Goal: Task Accomplishment & Management: Manage account settings

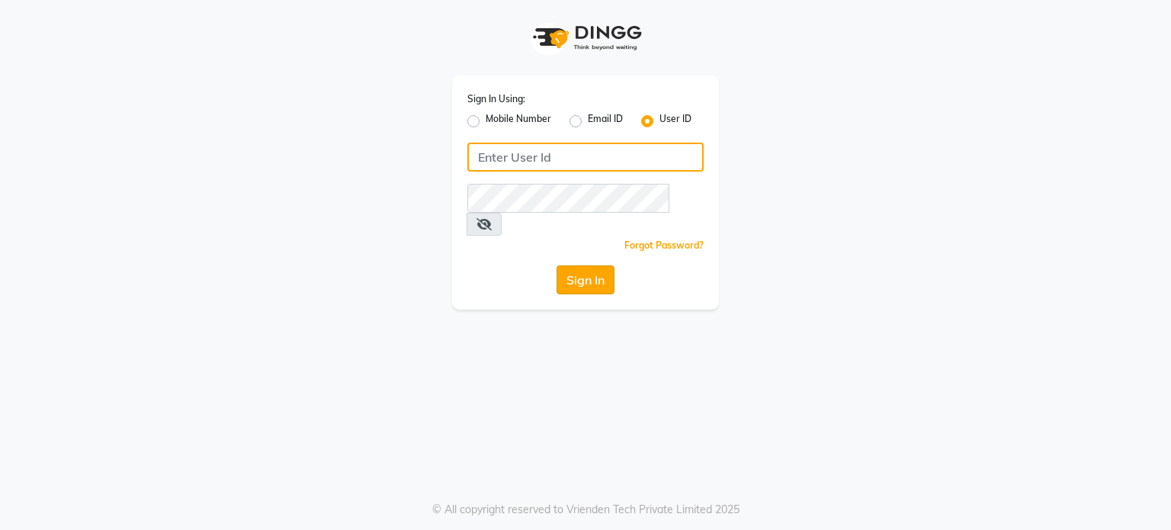
type input "pebbble"
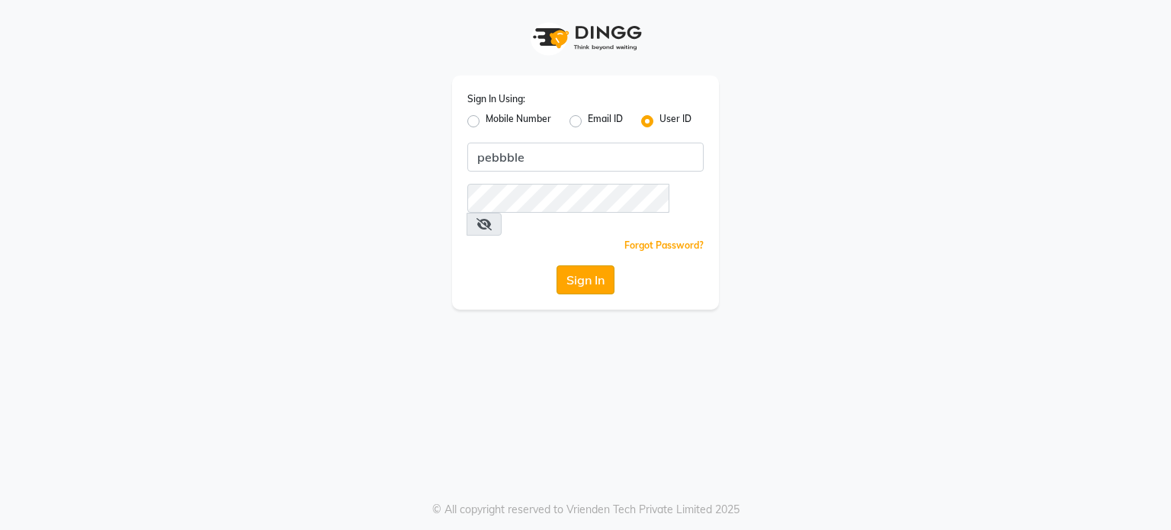
click at [573, 265] on button "Sign In" at bounding box center [586, 279] width 58 height 29
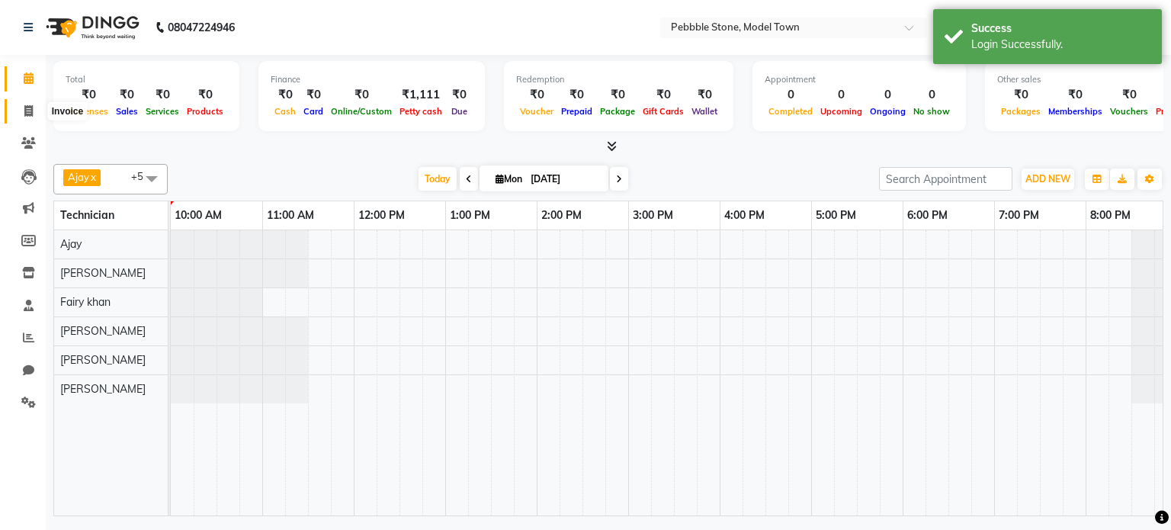
click at [29, 112] on icon at bounding box center [28, 110] width 8 height 11
select select "service"
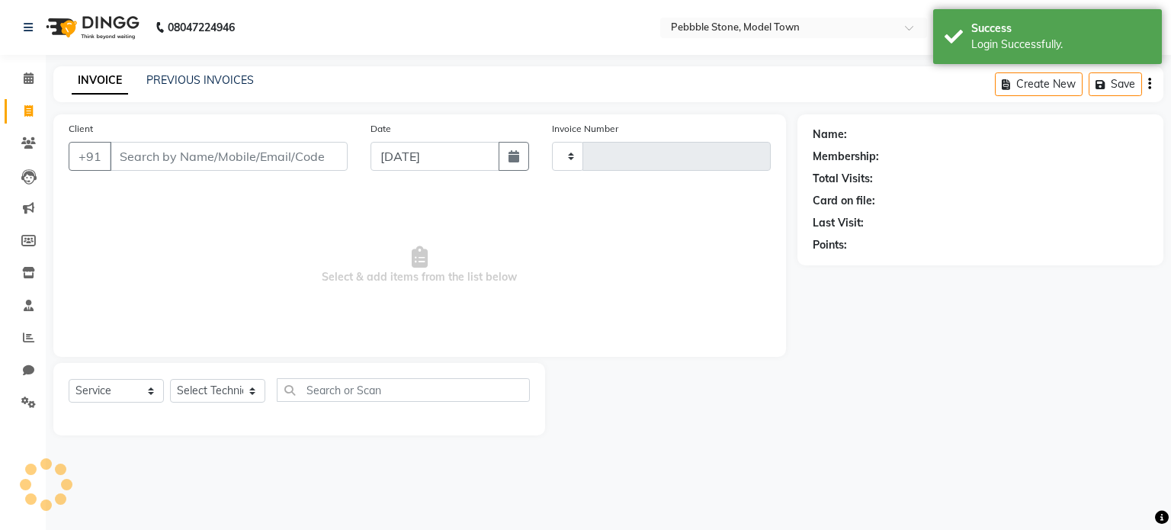
type input "0174"
select select "8684"
click at [198, 79] on link "PREVIOUS INVOICES" at bounding box center [200, 80] width 108 height 14
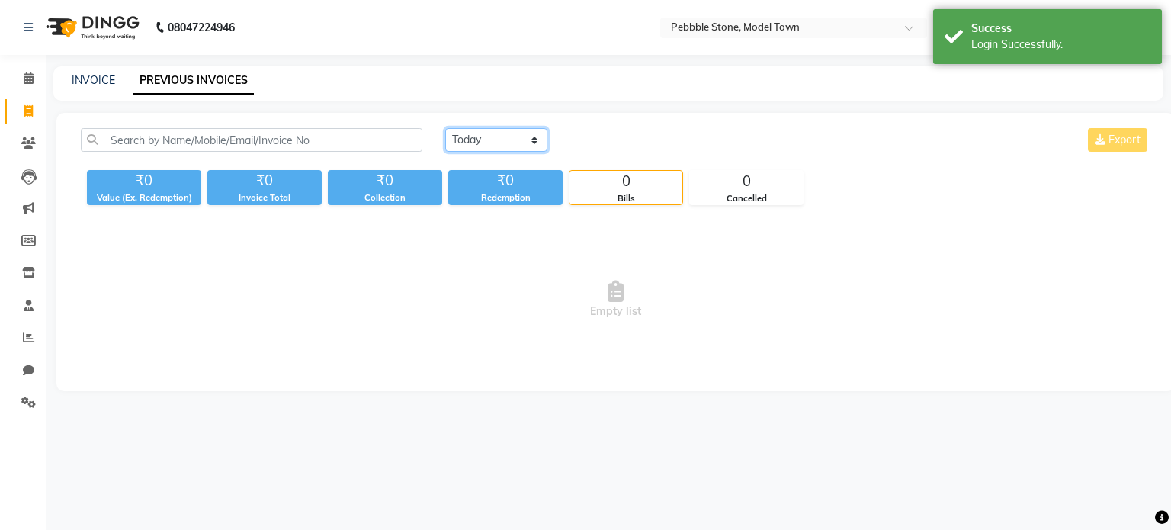
click at [507, 136] on select "[DATE] [DATE] Custom Range" at bounding box center [496, 140] width 102 height 24
select select "range"
click at [445, 128] on select "[DATE] [DATE] Custom Range" at bounding box center [496, 140] width 102 height 24
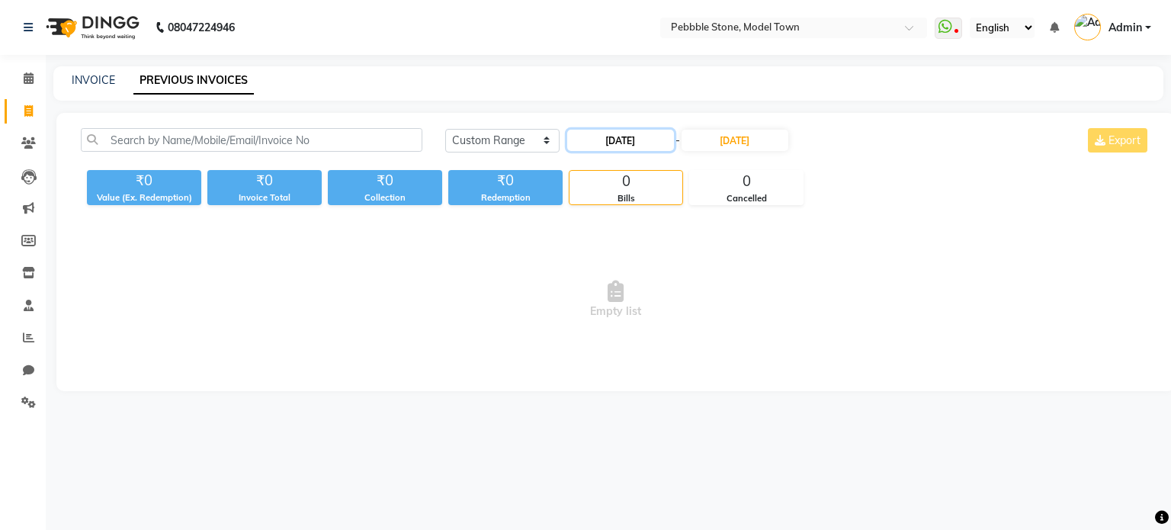
click at [601, 145] on input "[DATE]" at bounding box center [620, 140] width 107 height 21
select select "9"
select select "2025"
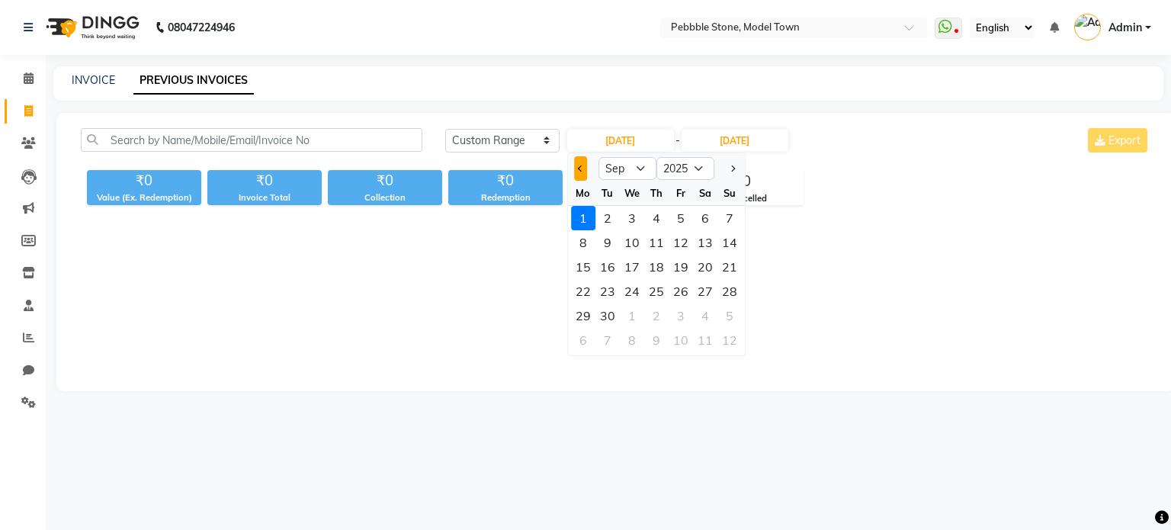
click at [580, 165] on span "Previous month" at bounding box center [581, 168] width 6 height 6
select select "8"
click at [705, 312] on div "30" at bounding box center [705, 315] width 24 height 24
type input "[DATE]"
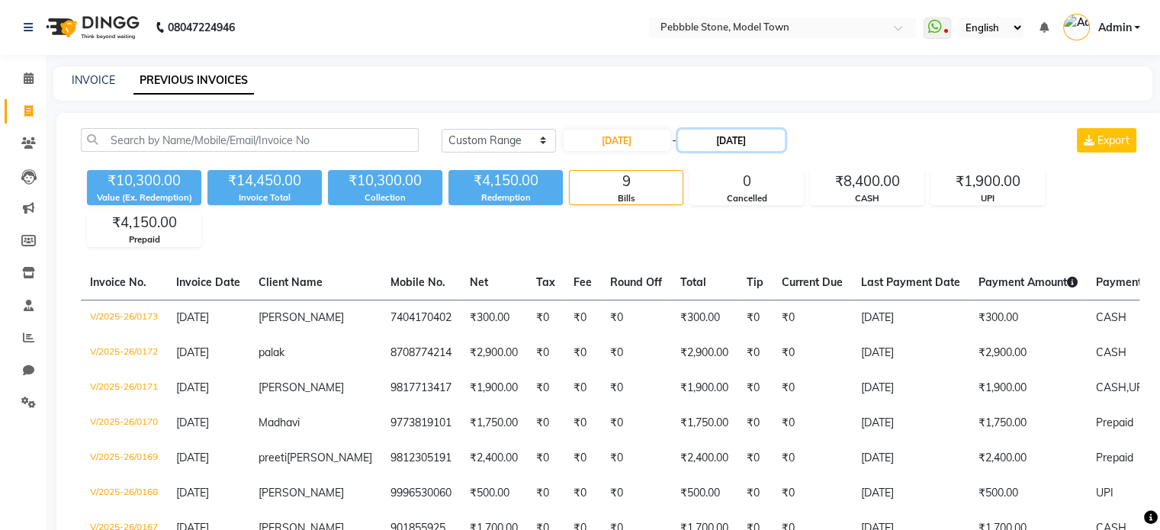
click at [746, 143] on input "[DATE]" at bounding box center [731, 140] width 107 height 21
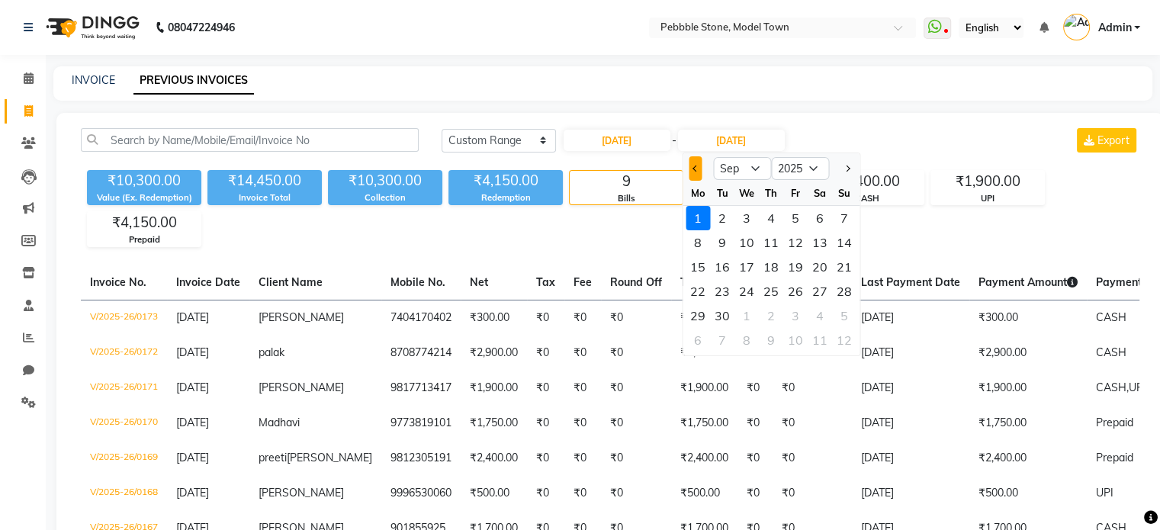
click at [691, 165] on button "Previous month" at bounding box center [695, 168] width 13 height 24
select select "8"
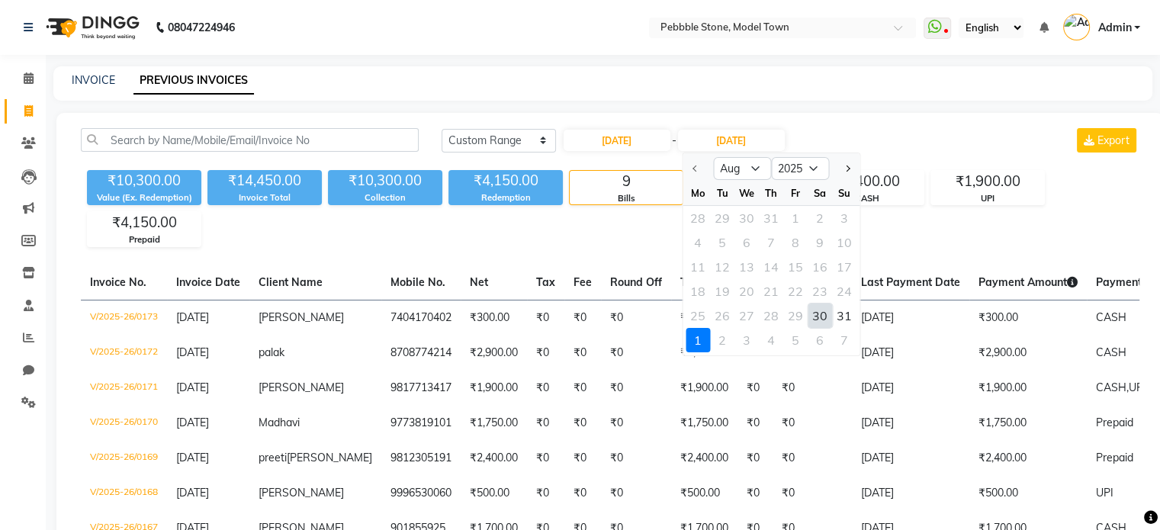
click at [820, 313] on div "30" at bounding box center [820, 315] width 24 height 24
type input "[DATE]"
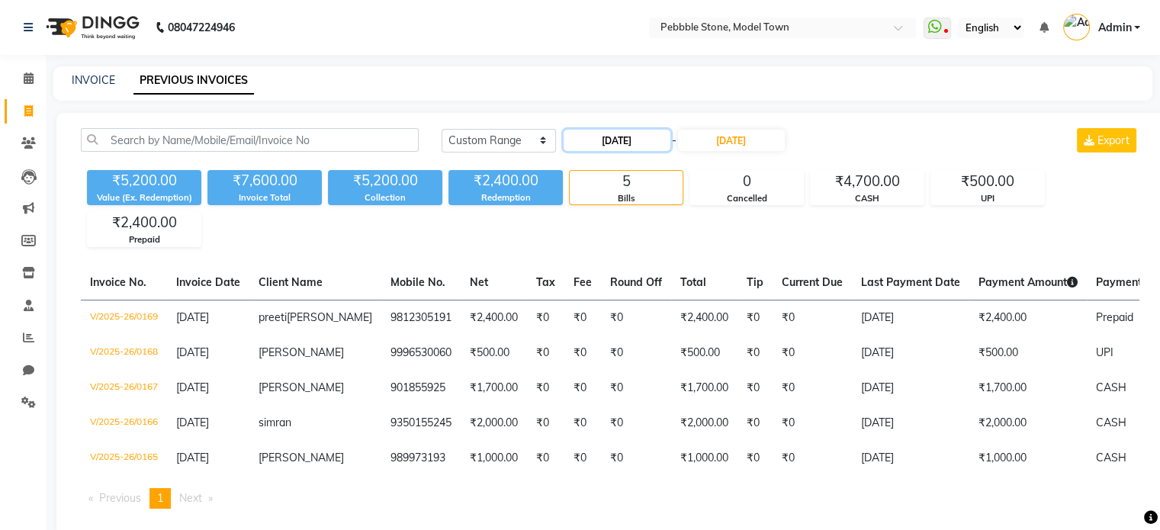
click at [588, 141] on input "[DATE]" at bounding box center [617, 140] width 107 height 21
select select "8"
select select "2025"
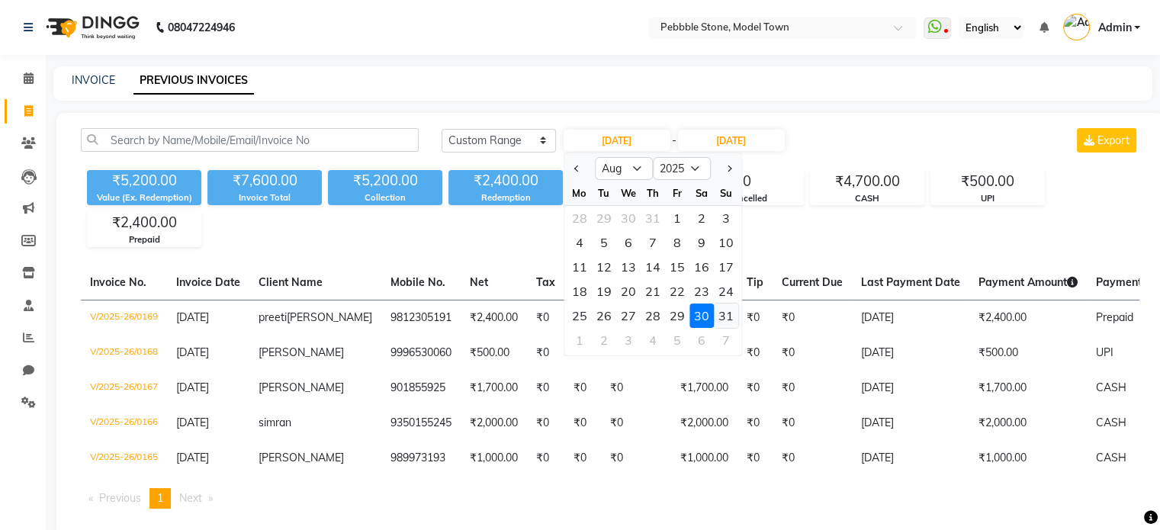
click at [721, 313] on div "31" at bounding box center [726, 315] width 24 height 24
type input "[DATE]"
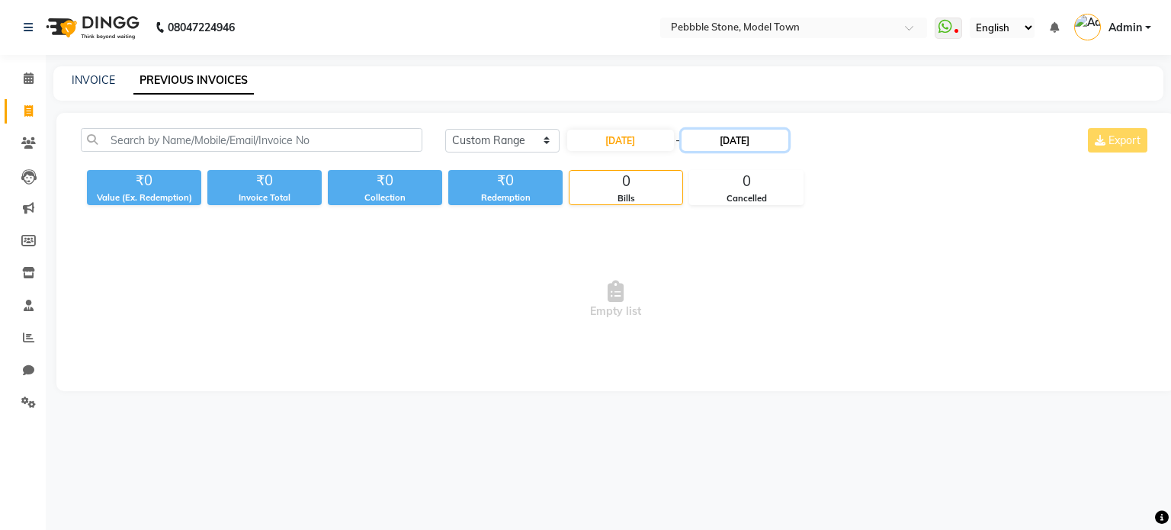
click at [742, 140] on input "[DATE]" at bounding box center [735, 140] width 107 height 21
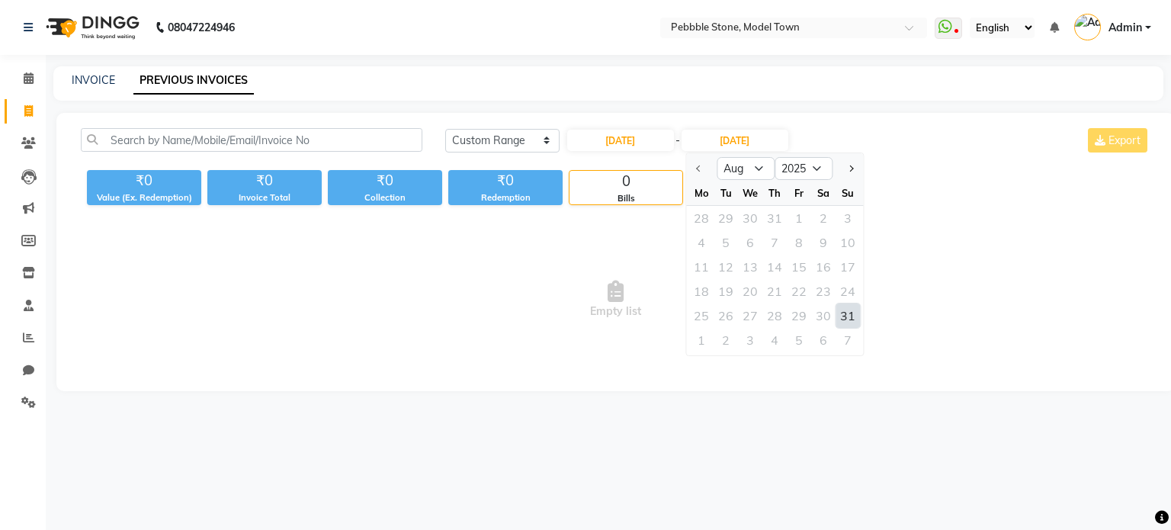
click at [852, 310] on div "31" at bounding box center [848, 315] width 24 height 24
type input "[DATE]"
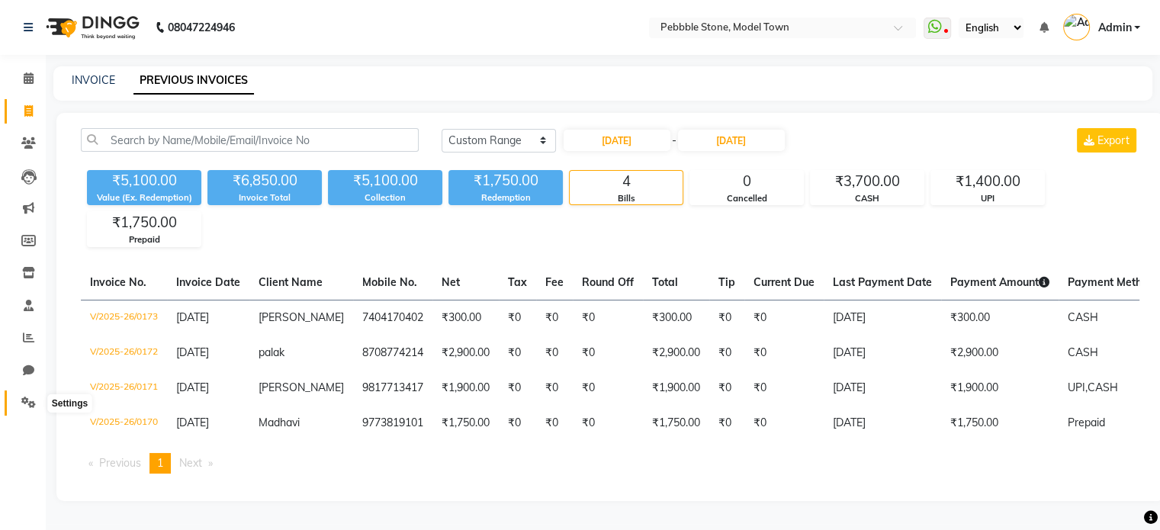
click at [22, 408] on icon at bounding box center [28, 402] width 14 height 11
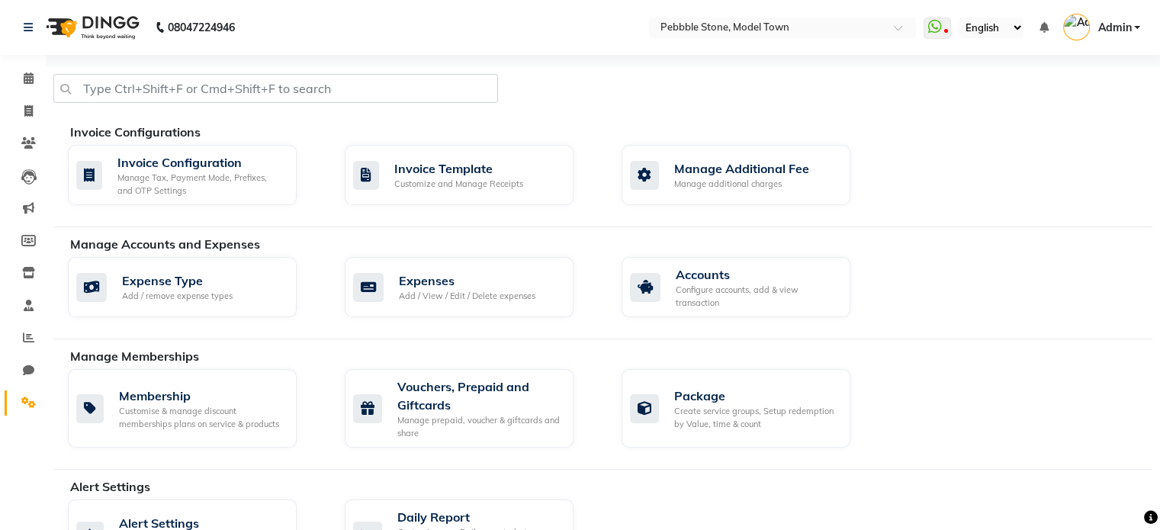
click at [336, 310] on div "Expenses Add / View / Edit / Delete expenses" at bounding box center [471, 287] width 277 height 60
click at [406, 297] on div "Add / View / Edit / Delete expenses" at bounding box center [467, 296] width 136 height 13
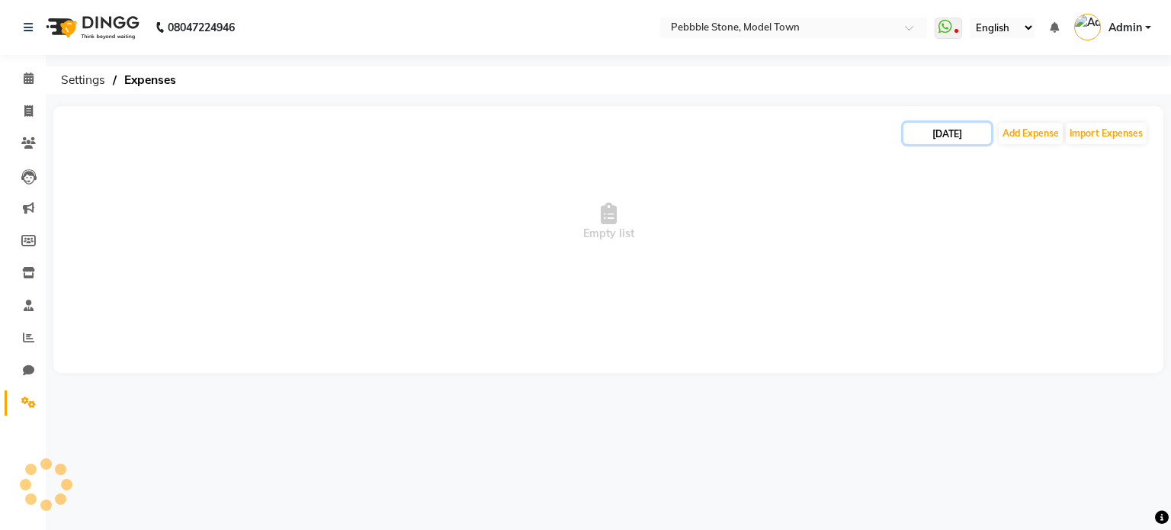
click at [961, 140] on input "[DATE]" at bounding box center [948, 133] width 88 height 21
select select "9"
select select "2025"
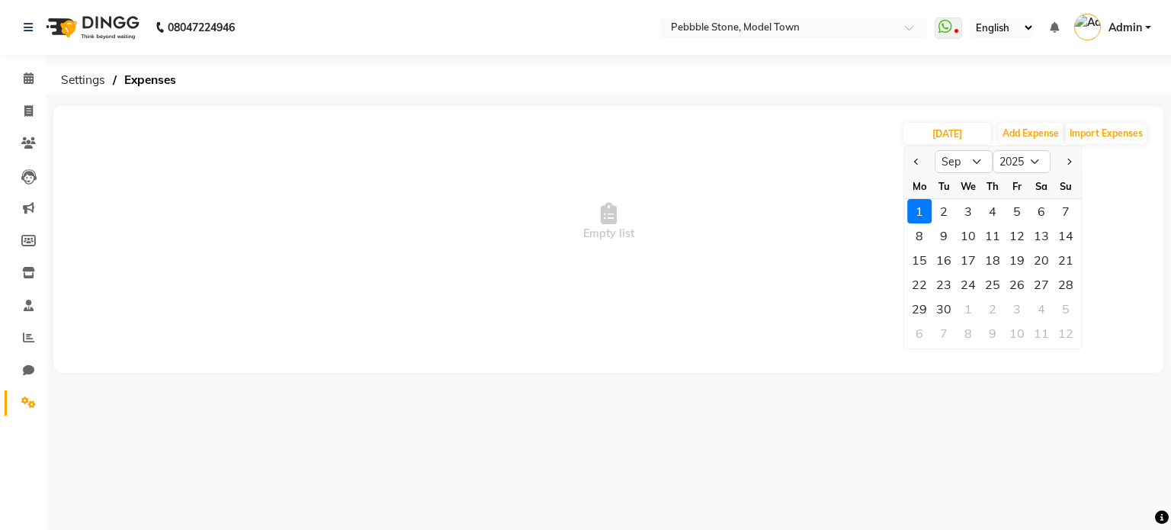
click at [923, 159] on div at bounding box center [919, 161] width 31 height 24
click at [916, 166] on button "Previous month" at bounding box center [916, 161] width 13 height 24
select select "8"
click at [1043, 313] on div "30" at bounding box center [1041, 309] width 24 height 24
type input "[DATE]"
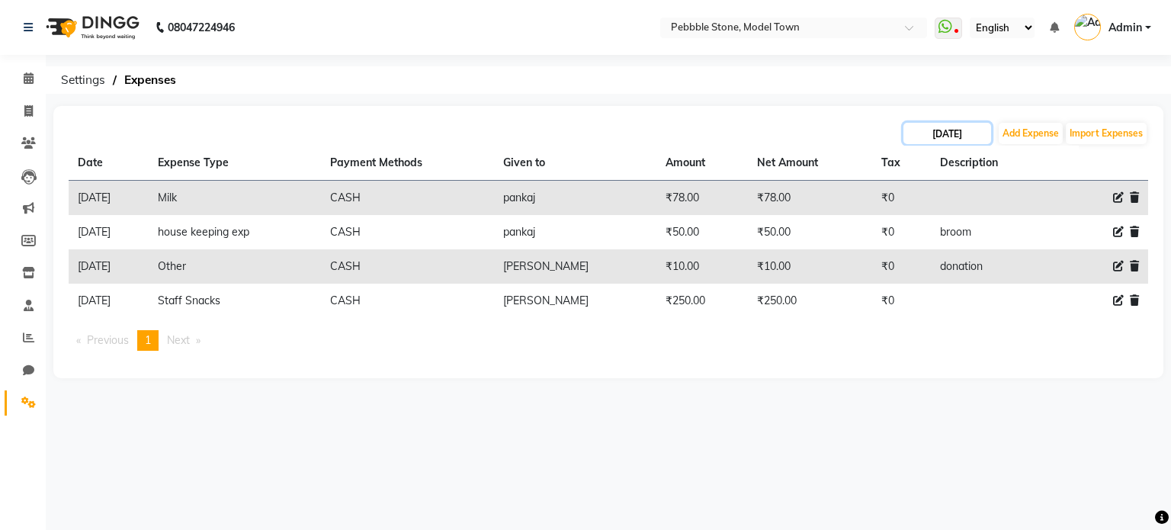
click at [968, 137] on input "[DATE]" at bounding box center [948, 133] width 88 height 21
select select "8"
select select "2025"
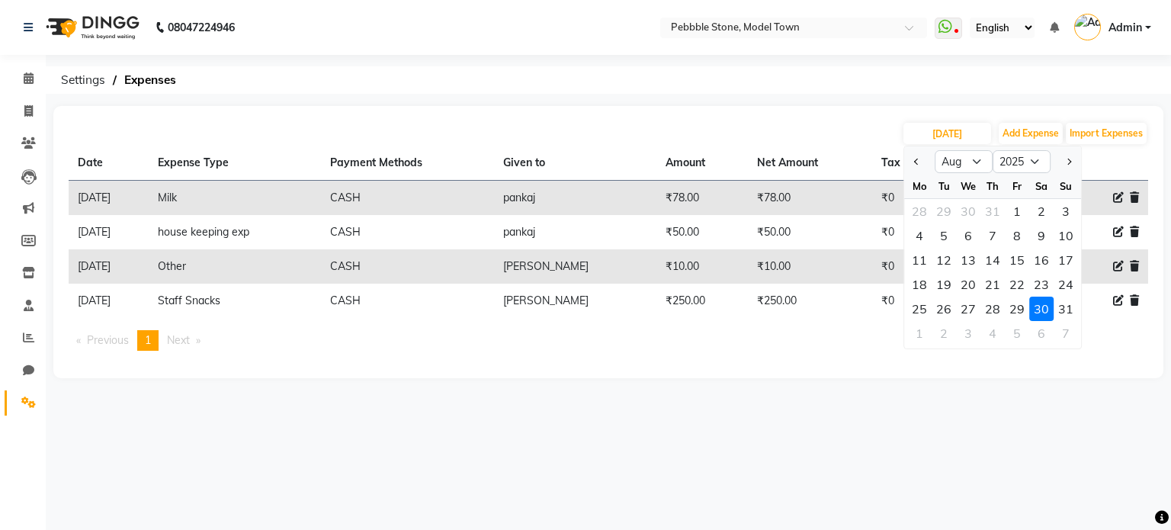
click at [1064, 313] on div "31" at bounding box center [1066, 309] width 24 height 24
type input "[DATE]"
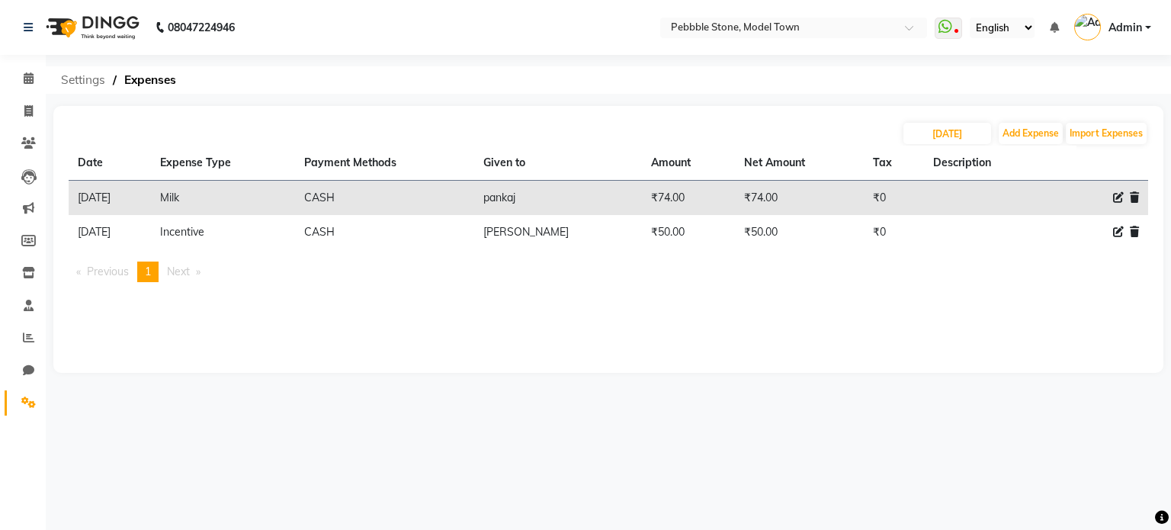
click at [82, 79] on span "Settings" at bounding box center [82, 79] width 59 height 27
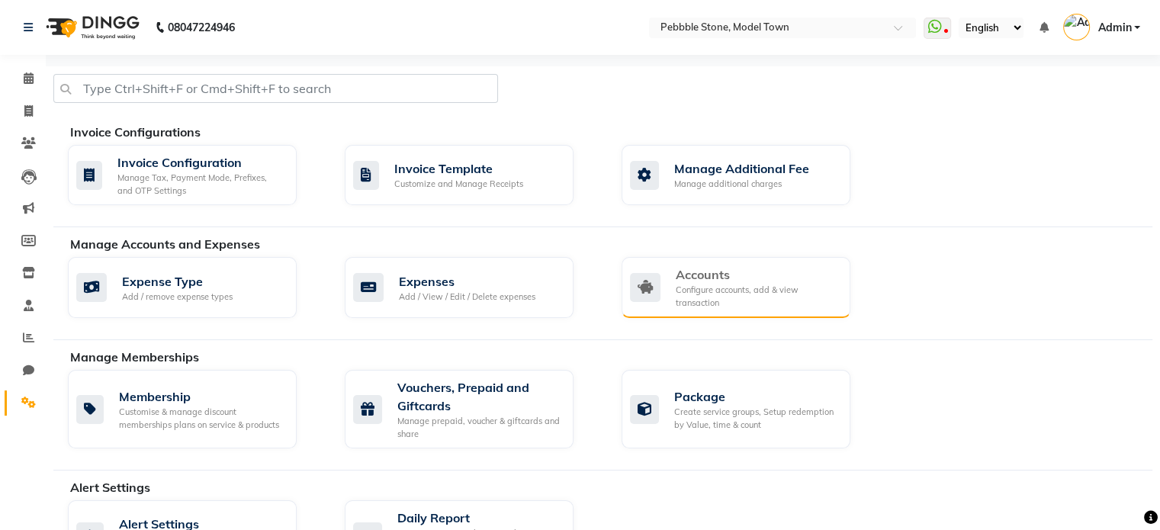
click at [681, 287] on div "Configure accounts, add & view transaction" at bounding box center [757, 296] width 162 height 25
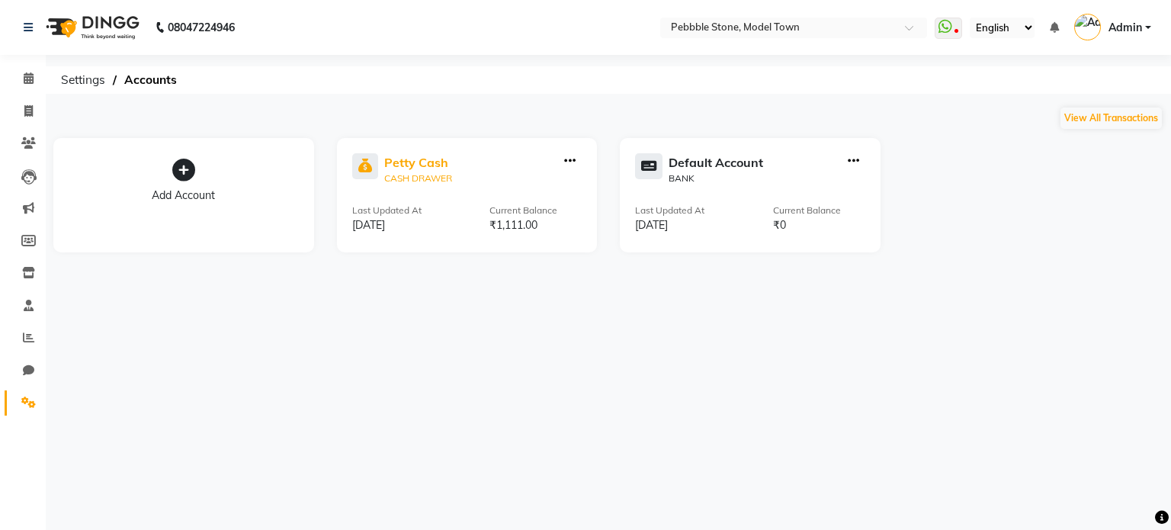
click at [443, 162] on div "Petty Cash" at bounding box center [418, 162] width 68 height 18
select select "7952"
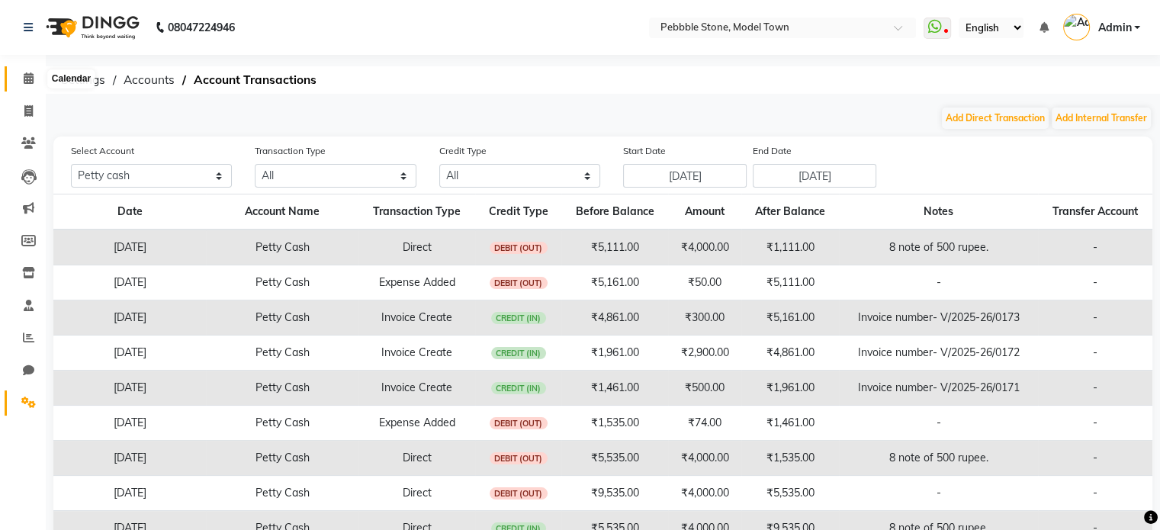
click at [32, 79] on icon at bounding box center [29, 77] width 10 height 11
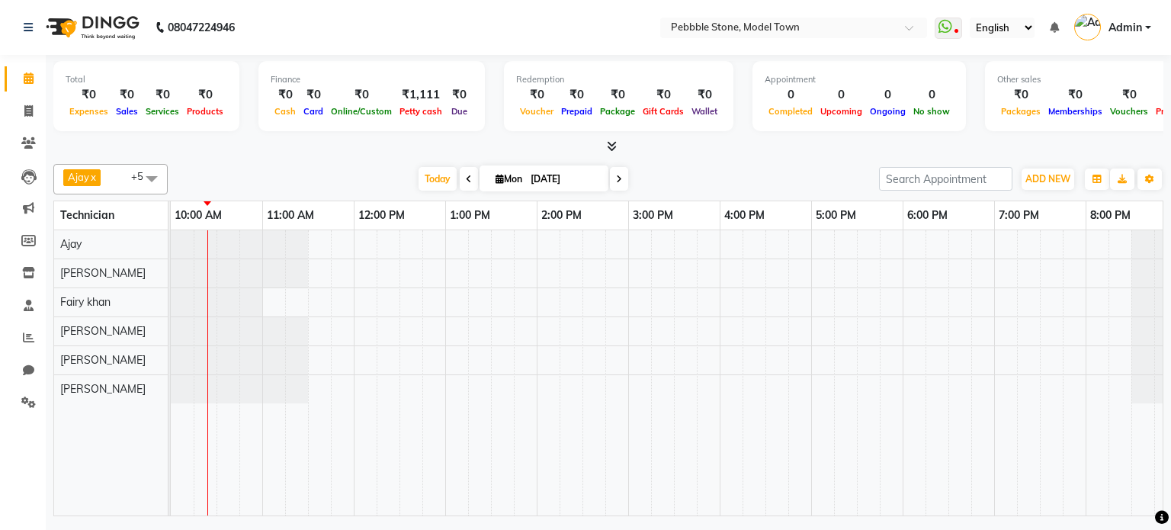
click at [1141, 30] on span "Admin" at bounding box center [1126, 28] width 34 height 16
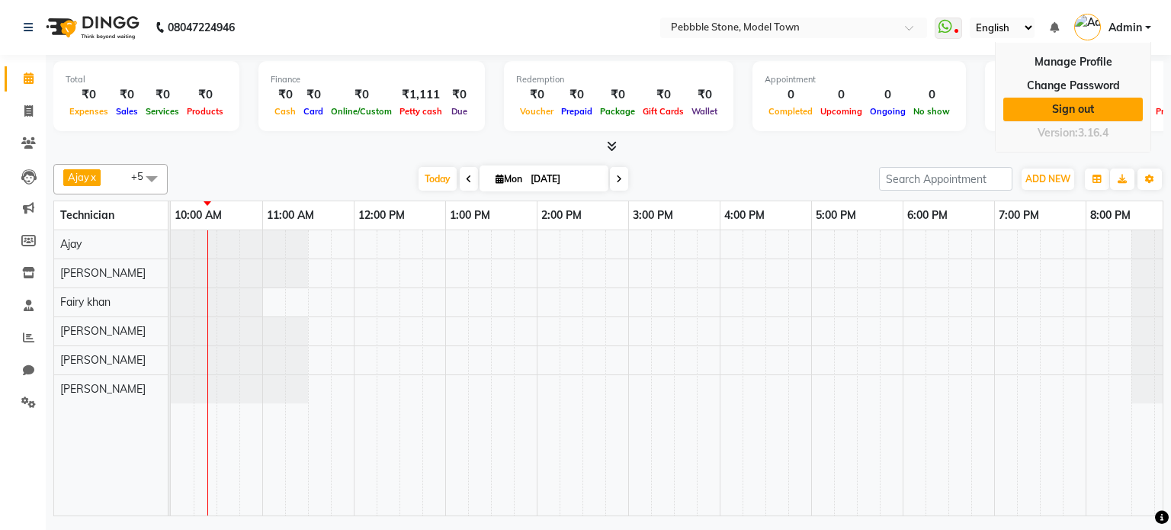
click at [1110, 109] on link "Sign out" at bounding box center [1073, 110] width 140 height 24
